Goal: Task Accomplishment & Management: Manage account settings

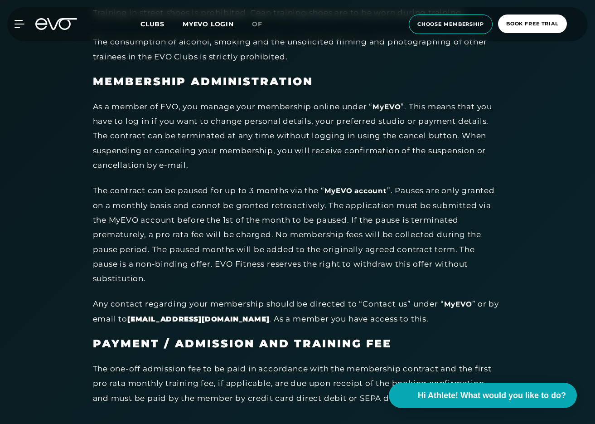
scroll to position [2120, 0]
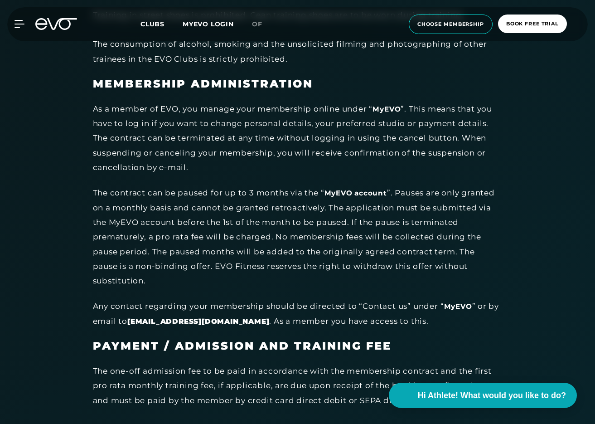
click at [345, 198] on div "The contract can be paused for up to 3 months via the “ MyEVO account ”. Pauses…" at bounding box center [297, 236] width 408 height 102
click at [329, 191] on div "The contract can be paused for up to 3 months via the “ MyEVO account ”. Pauses…" at bounding box center [297, 236] width 408 height 102
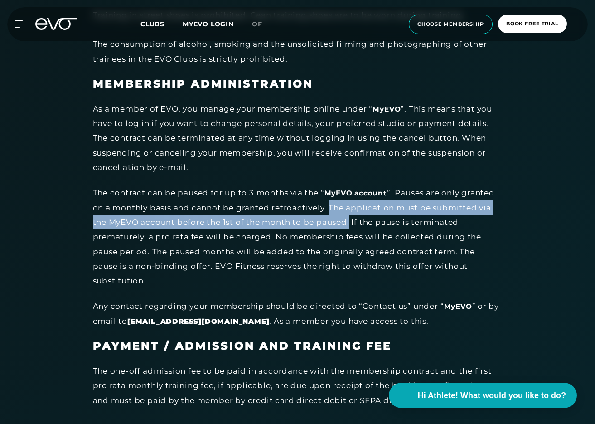
drag, startPoint x: 329, startPoint y: 192, endPoint x: 351, endPoint y: 212, distance: 30.2
click at [351, 212] on div "The contract can be paused for up to 3 months via the “ MyEVO account ”. Pauses…" at bounding box center [297, 236] width 408 height 102
copy div "The application must be submitted via the MyEVO account before the 1st of the m…"
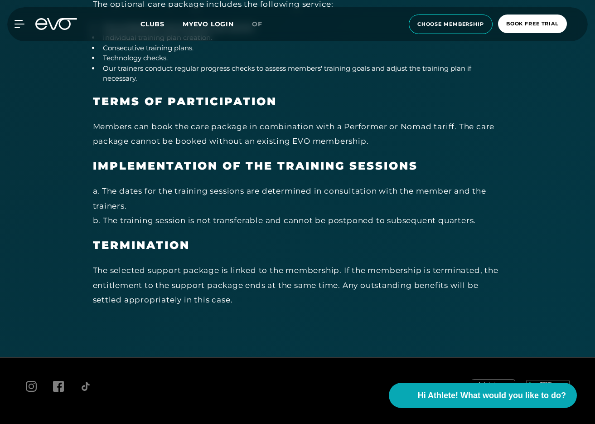
scroll to position [4973, 0]
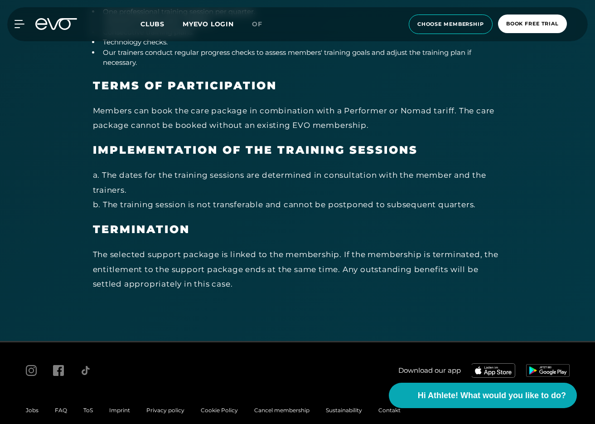
click at [379, 407] on span "Contakt" at bounding box center [390, 410] width 22 height 7
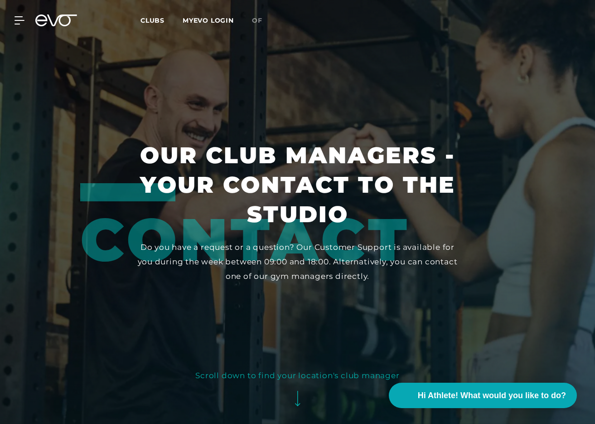
click at [48, 18] on icon at bounding box center [56, 21] width 42 height 12
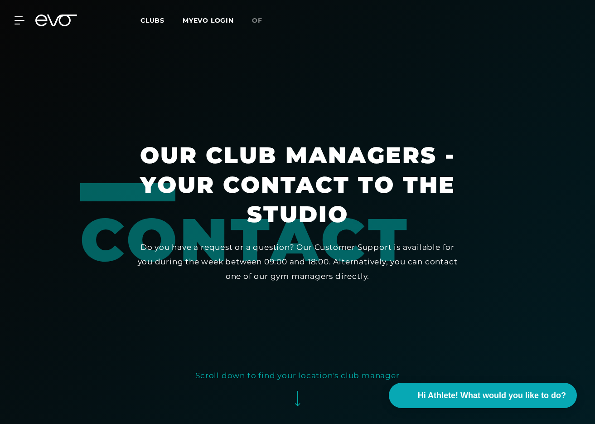
click at [46, 22] on icon at bounding box center [56, 21] width 42 height 12
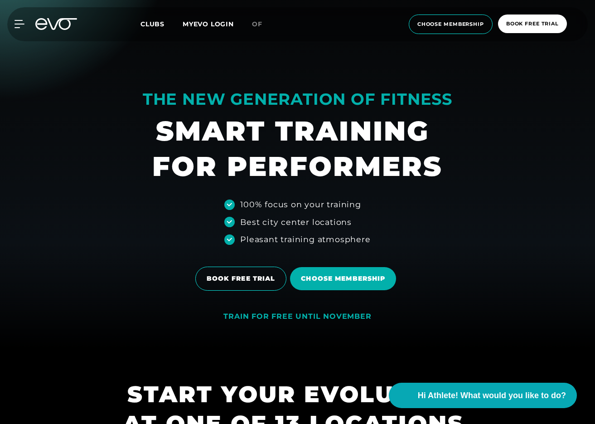
scroll to position [79, 0]
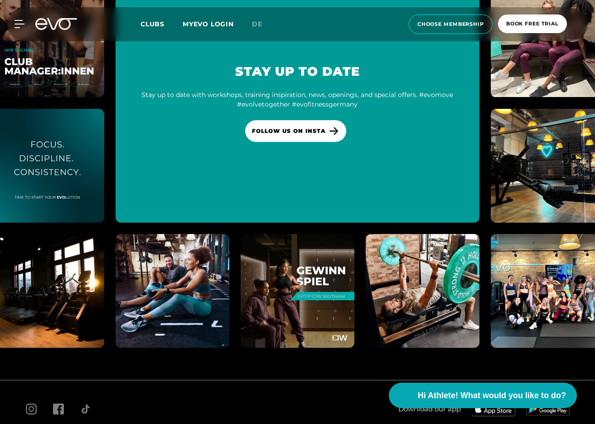
scroll to position [5037, 0]
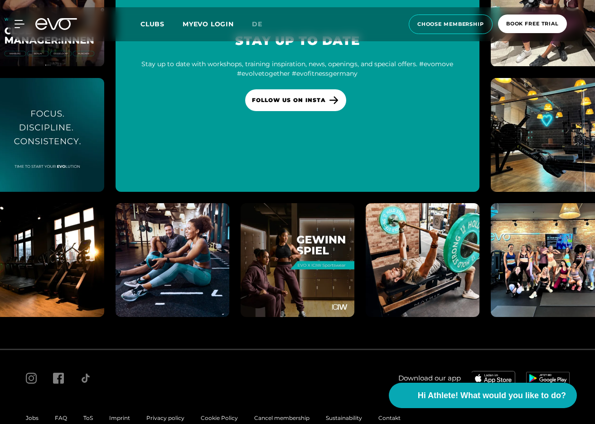
click at [284, 414] on span "Cancel membership" at bounding box center [281, 417] width 55 height 7
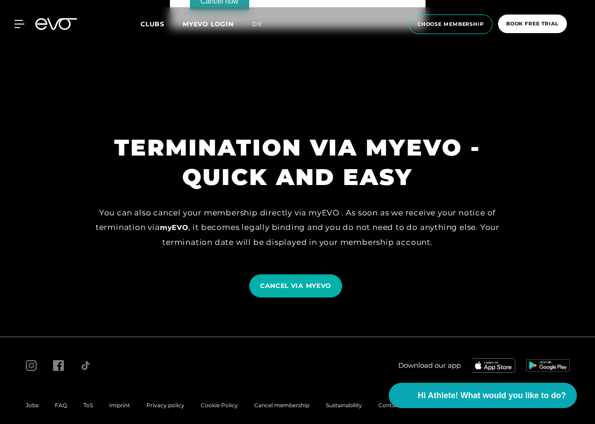
scroll to position [770, 0]
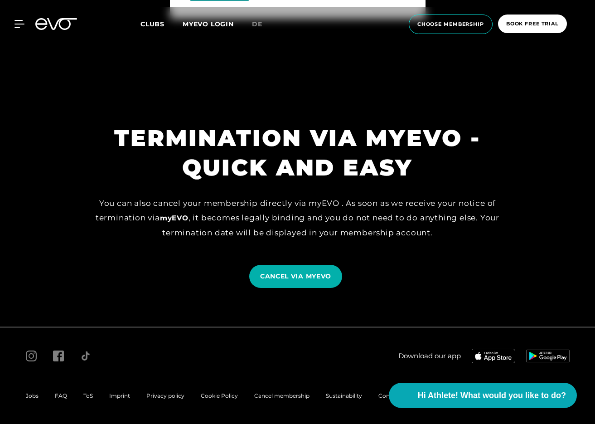
click at [85, 394] on span "ToS" at bounding box center [88, 395] width 10 height 7
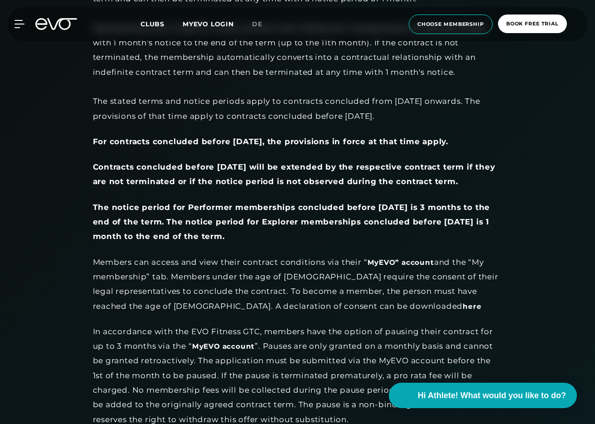
scroll to position [2032, 0]
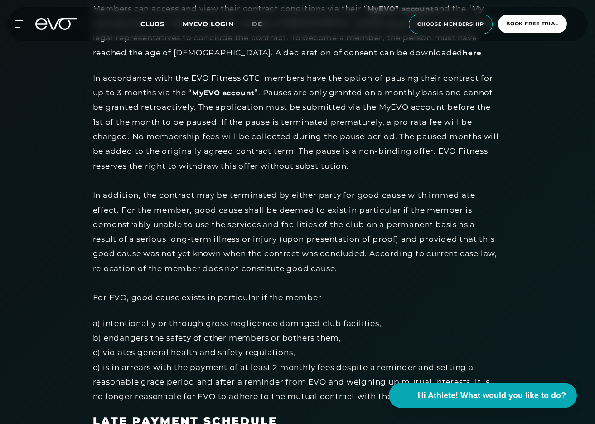
scroll to position [1217, 0]
